Goal: Navigation & Orientation: Find specific page/section

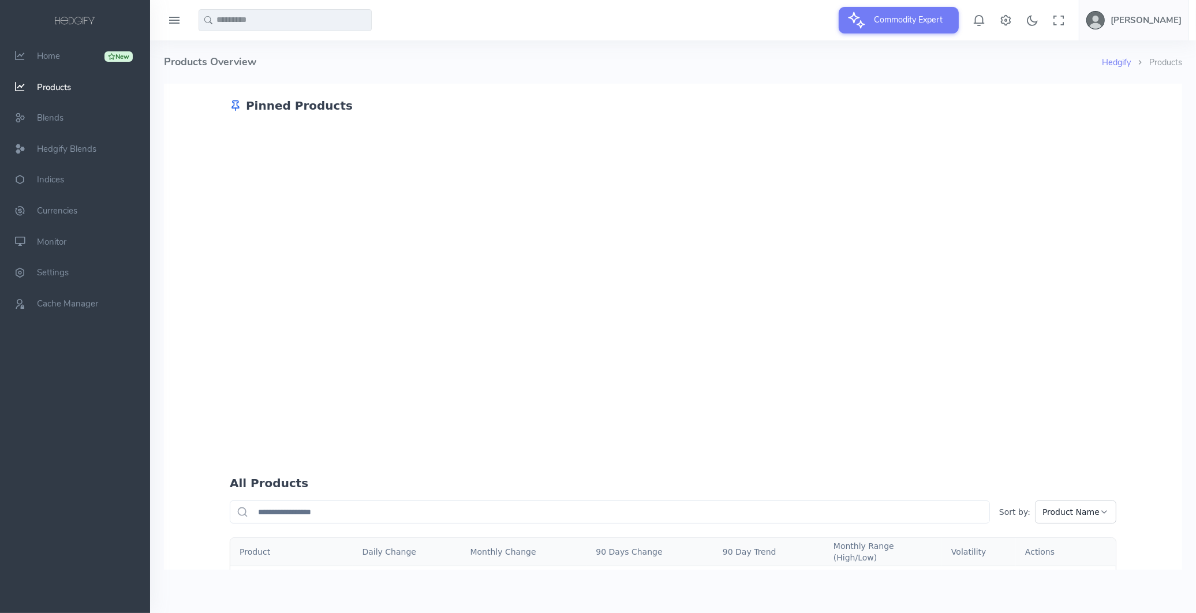
click at [623, 68] on h4 "Products Overview" at bounding box center [633, 61] width 938 height 43
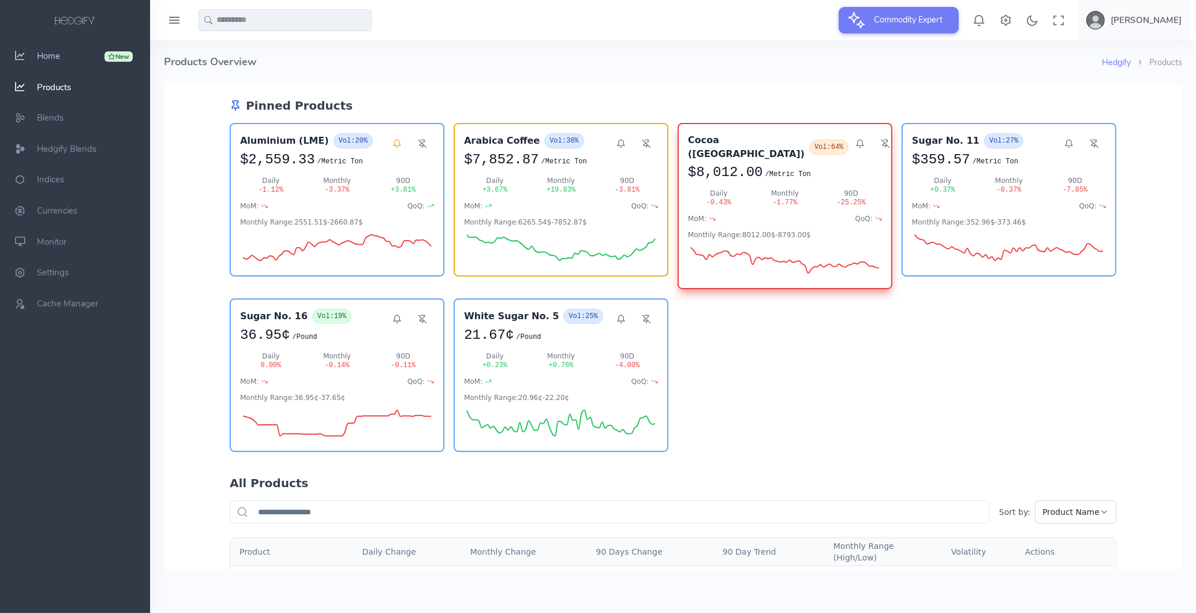
click at [57, 54] on span "Home" at bounding box center [48, 56] width 23 height 12
